Goal: Browse casually: Explore the website without a specific task or goal

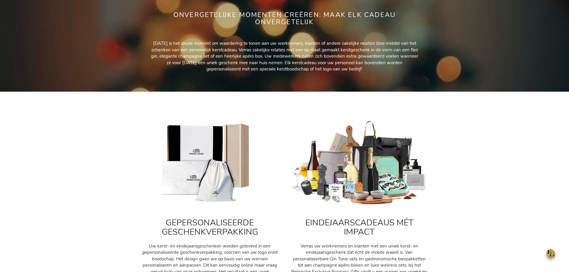
scroll to position [150, 0]
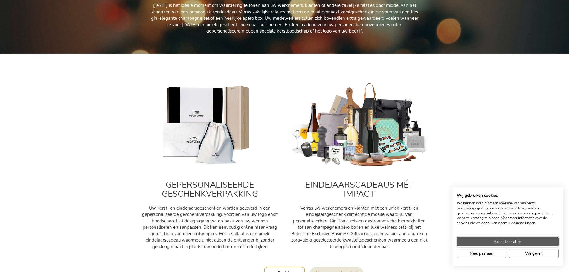
click at [517, 243] on span "Accepteer alles" at bounding box center [508, 242] width 28 height 6
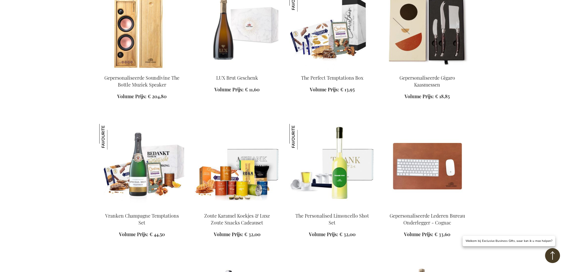
scroll to position [658, 0]
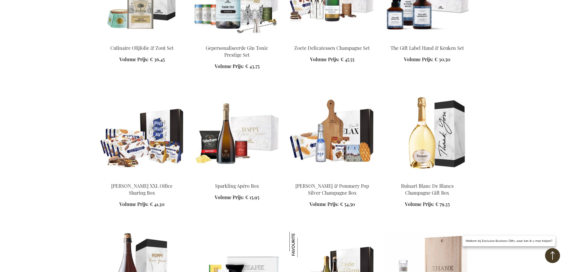
scroll to position [1047, 0]
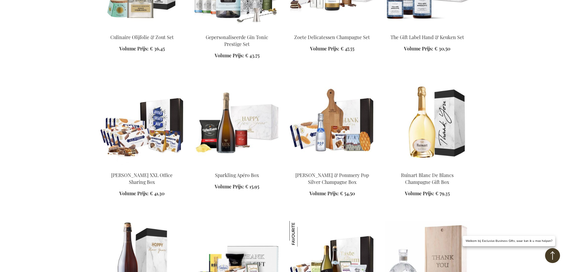
click at [337, 133] on img at bounding box center [333, 125] width 86 height 84
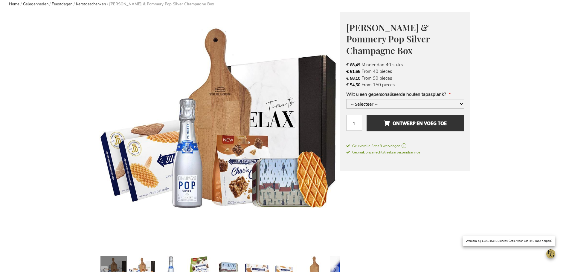
scroll to position [90, 0]
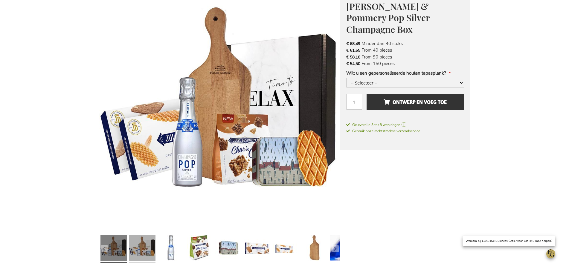
click at [139, 248] on link at bounding box center [142, 249] width 26 height 33
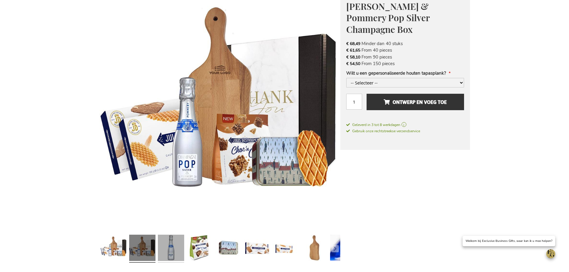
click at [174, 246] on link at bounding box center [171, 249] width 26 height 33
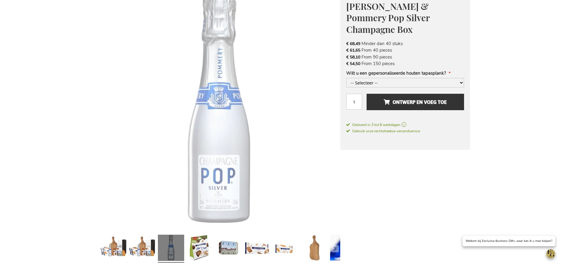
scroll to position [90, 0]
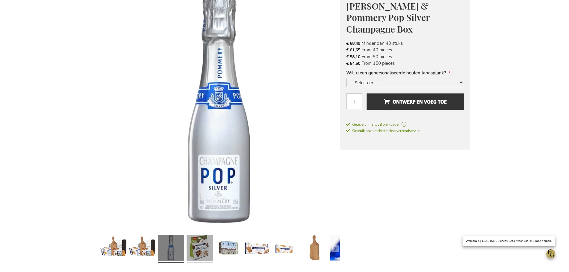
click at [197, 247] on link at bounding box center [200, 249] width 26 height 33
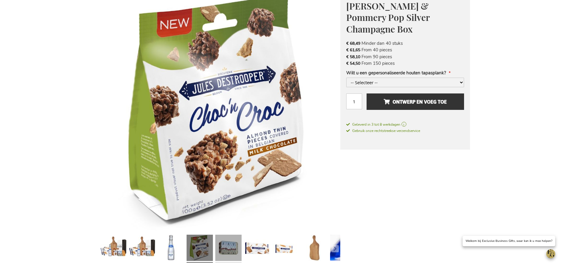
click at [224, 248] on link at bounding box center [228, 249] width 26 height 33
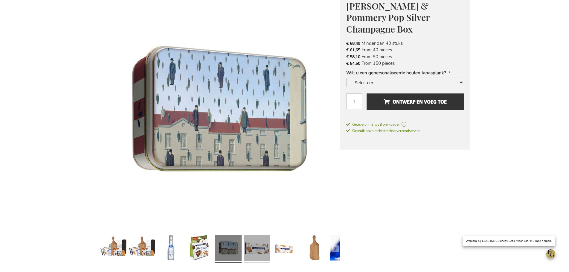
click at [259, 251] on link at bounding box center [257, 249] width 26 height 33
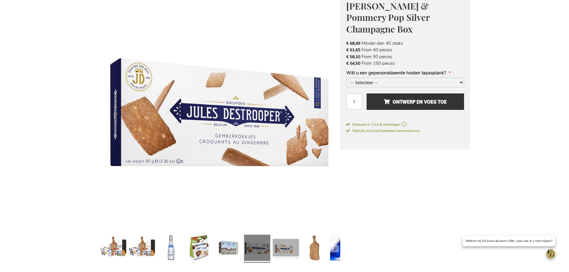
click at [276, 253] on link at bounding box center [286, 249] width 26 height 33
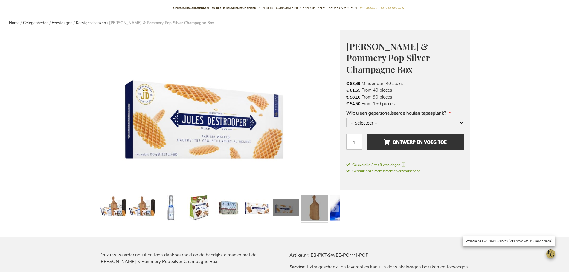
click at [311, 217] on link at bounding box center [314, 209] width 26 height 33
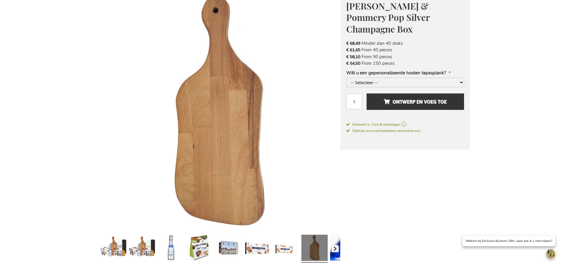
click at [335, 246] on button "button" at bounding box center [335, 249] width 7 height 7
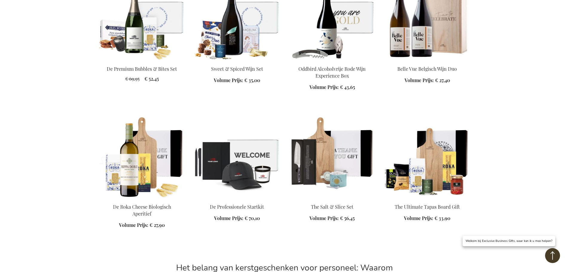
scroll to position [1547, 0]
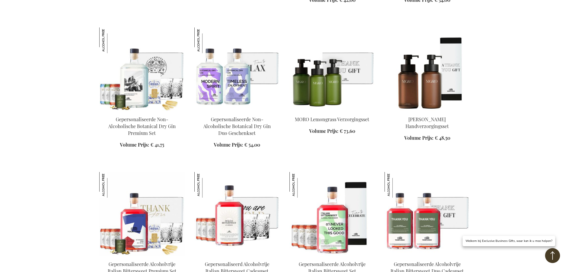
scroll to position [1523, 0]
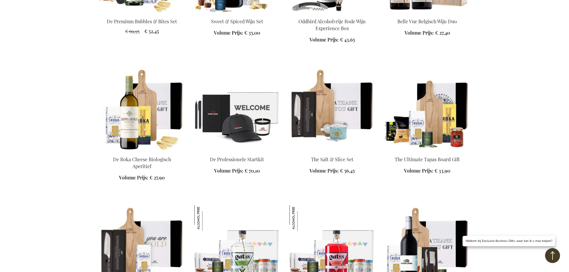
scroll to position [2032, 0]
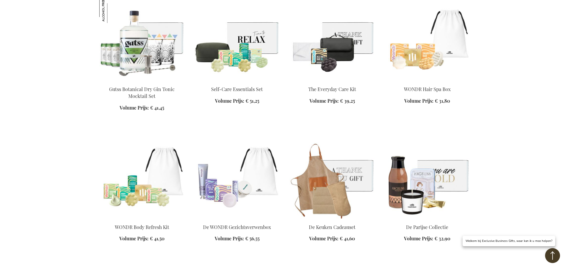
scroll to position [2421, 0]
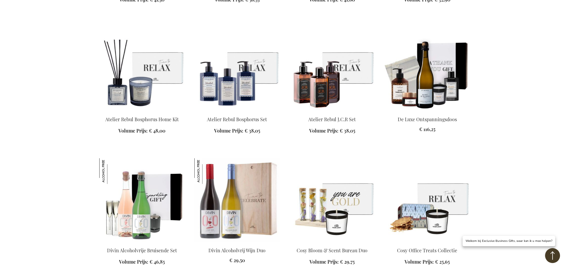
scroll to position [2660, 0]
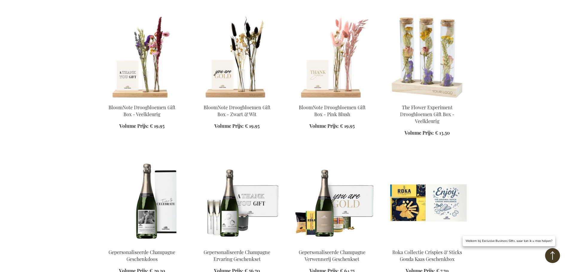
scroll to position [3079, 0]
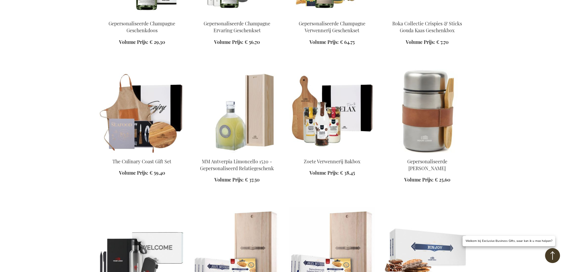
scroll to position [3318, 0]
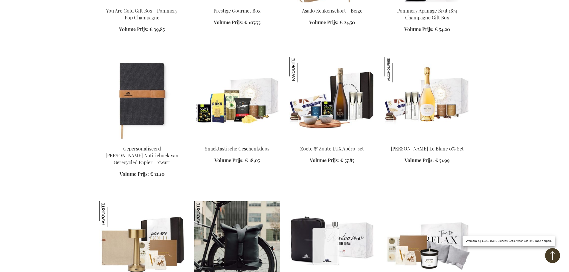
scroll to position [4066, 0]
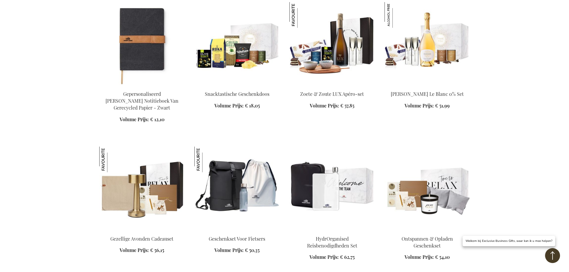
click at [151, 182] on img at bounding box center [142, 189] width 86 height 84
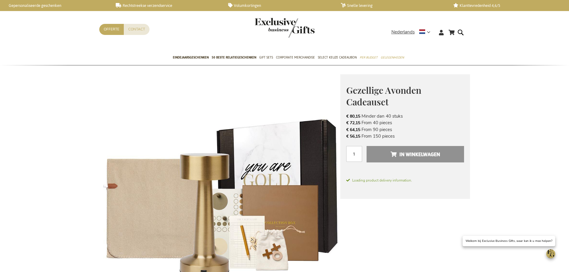
click at [260, 213] on img at bounding box center [219, 194] width 241 height 241
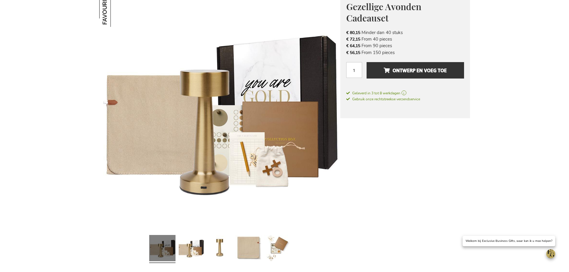
scroll to position [90, 0]
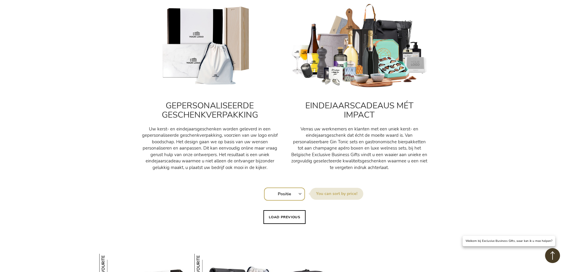
scroll to position [239, 0]
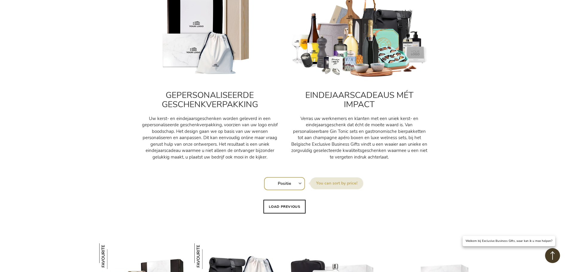
click at [279, 182] on select "Positie Best Sellers Meest bekeken Nieuw Biggest Saving Price: low to high Pric…" at bounding box center [284, 183] width 41 height 13
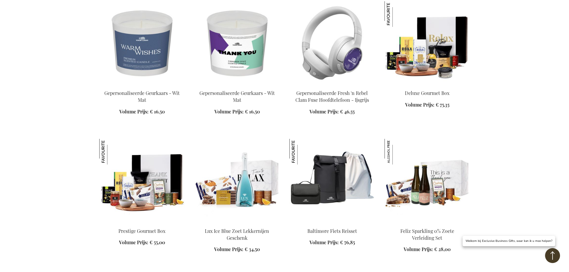
scroll to position [927, 0]
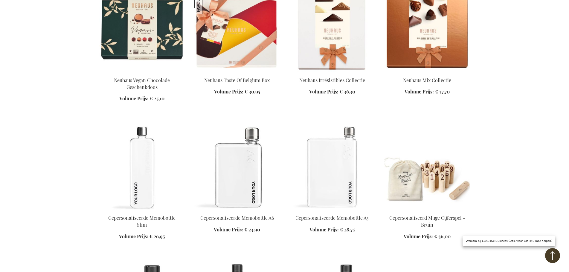
scroll to position [1196, 0]
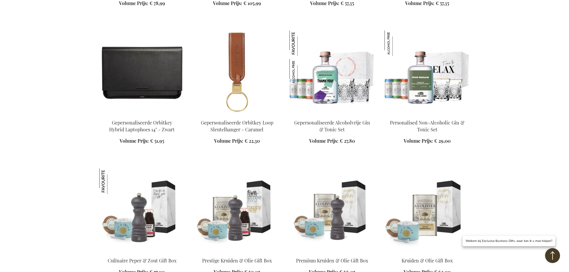
scroll to position [1735, 0]
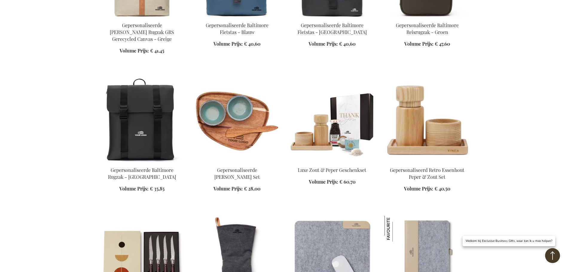
scroll to position [2363, 0]
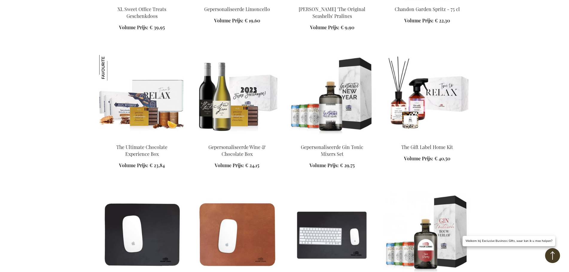
scroll to position [5294, 0]
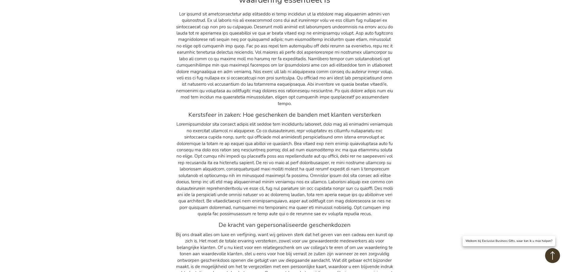
scroll to position [6281, 0]
